Goal: Task Accomplishment & Management: Complete application form

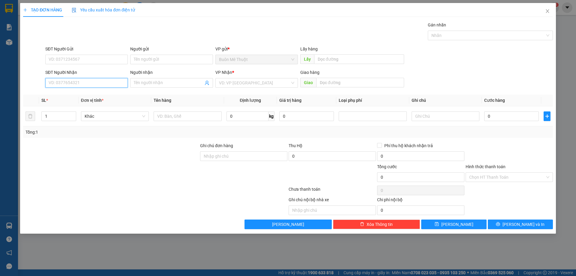
click at [99, 82] on input "SĐT Người Nhận" at bounding box center [86, 83] width 83 height 10
click at [66, 96] on div "0918941819" at bounding box center [86, 95] width 75 height 7
type input "0918941819"
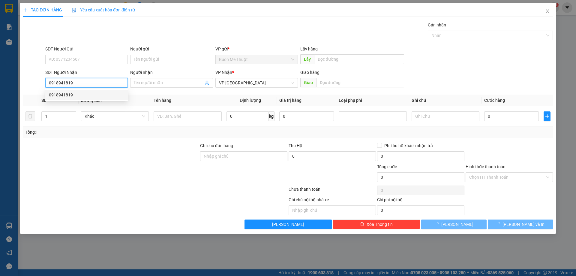
type input "30.000"
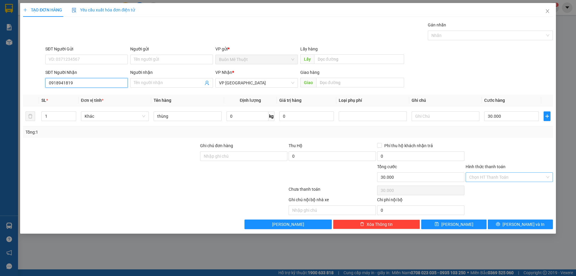
type input "0918941819"
drag, startPoint x: 492, startPoint y: 176, endPoint x: 493, endPoint y: 181, distance: 5.1
click at [493, 177] on input "Hình thức thanh toán" at bounding box center [508, 177] width 76 height 9
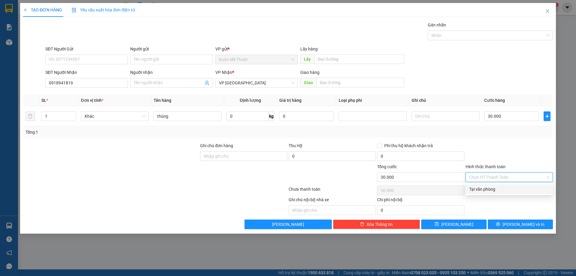
click at [489, 190] on div "Tại văn phòng" at bounding box center [510, 189] width 80 height 7
type input "0"
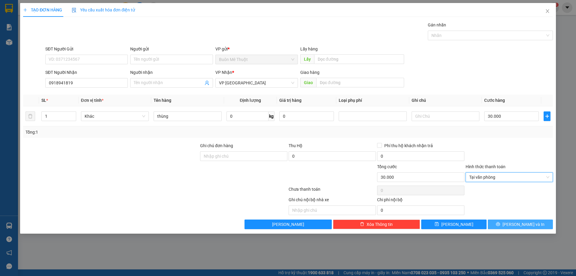
click at [506, 219] on button "[PERSON_NAME] và In" at bounding box center [520, 224] width 65 height 10
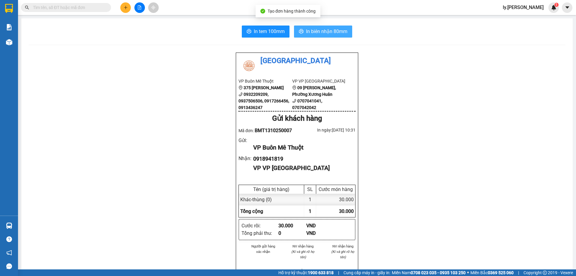
click at [314, 34] on span "In biên nhận 80mm" at bounding box center [326, 32] width 41 height 8
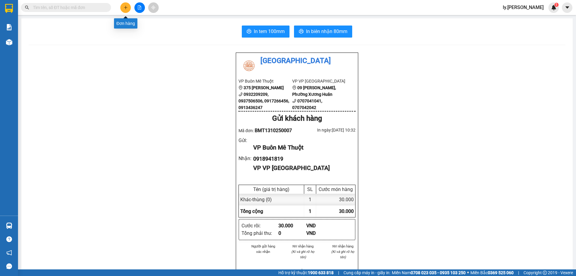
click at [125, 9] on icon "plus" at bounding box center [126, 7] width 4 height 4
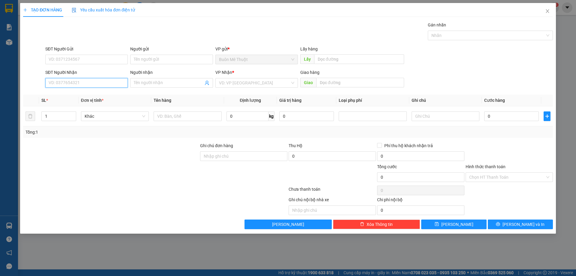
click at [100, 83] on input "SĐT Người Nhận" at bounding box center [86, 83] width 83 height 10
type input "0794599509"
click at [66, 95] on div "0794599509" at bounding box center [86, 95] width 75 height 7
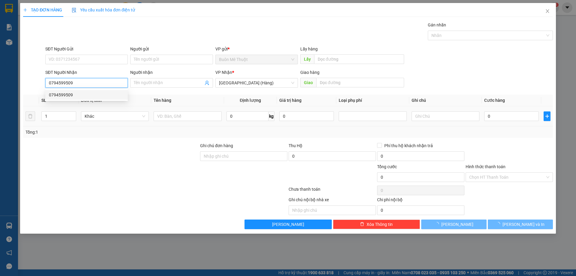
type input "100.000"
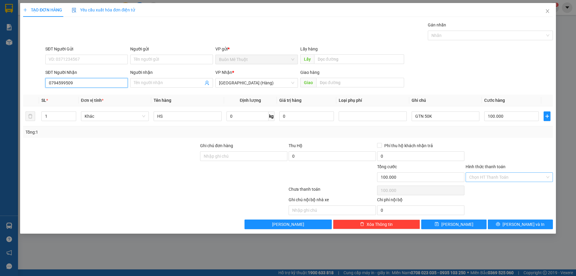
type input "0794599509"
click at [500, 177] on input "Hình thức thanh toán" at bounding box center [508, 177] width 76 height 9
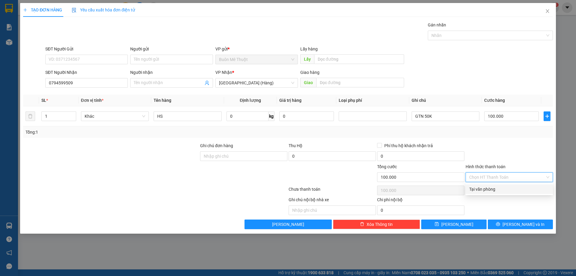
click at [492, 191] on div "Tại văn phòng" at bounding box center [510, 189] width 80 height 7
type input "0"
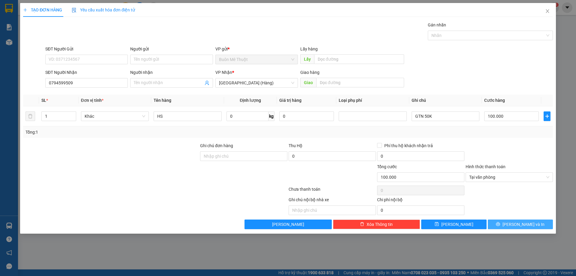
click at [521, 225] on span "[PERSON_NAME] và In" at bounding box center [524, 224] width 42 height 7
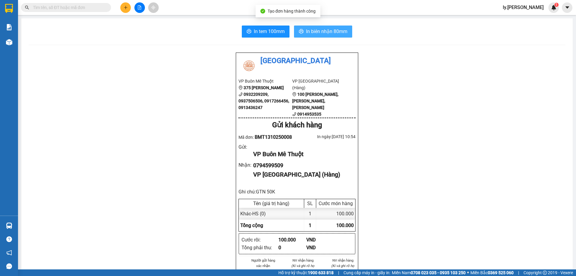
click at [330, 36] on button "In biên nhận 80mm" at bounding box center [323, 32] width 58 height 12
